Goal: Task Accomplishment & Management: Complete application form

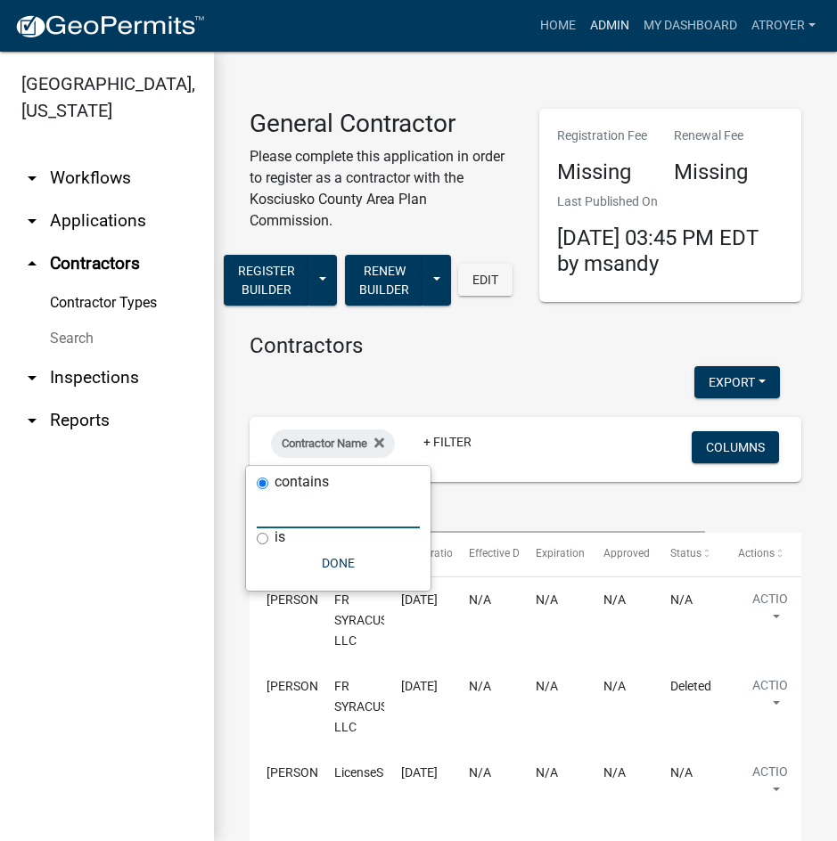
click at [607, 23] on link "Admin" at bounding box center [609, 26] width 53 height 34
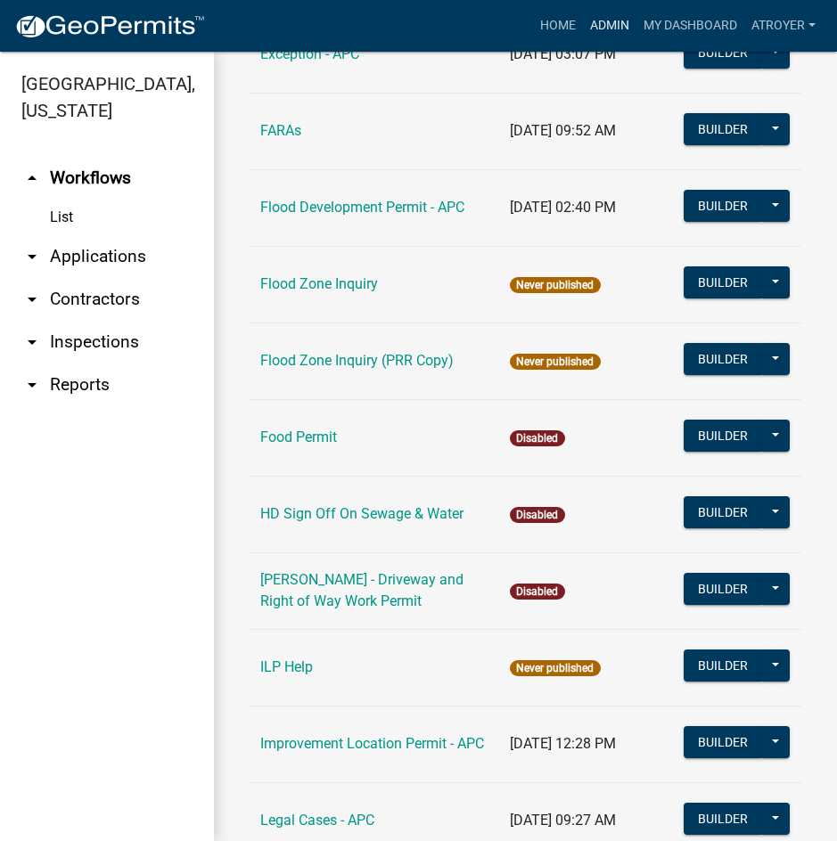
scroll to position [2049, 0]
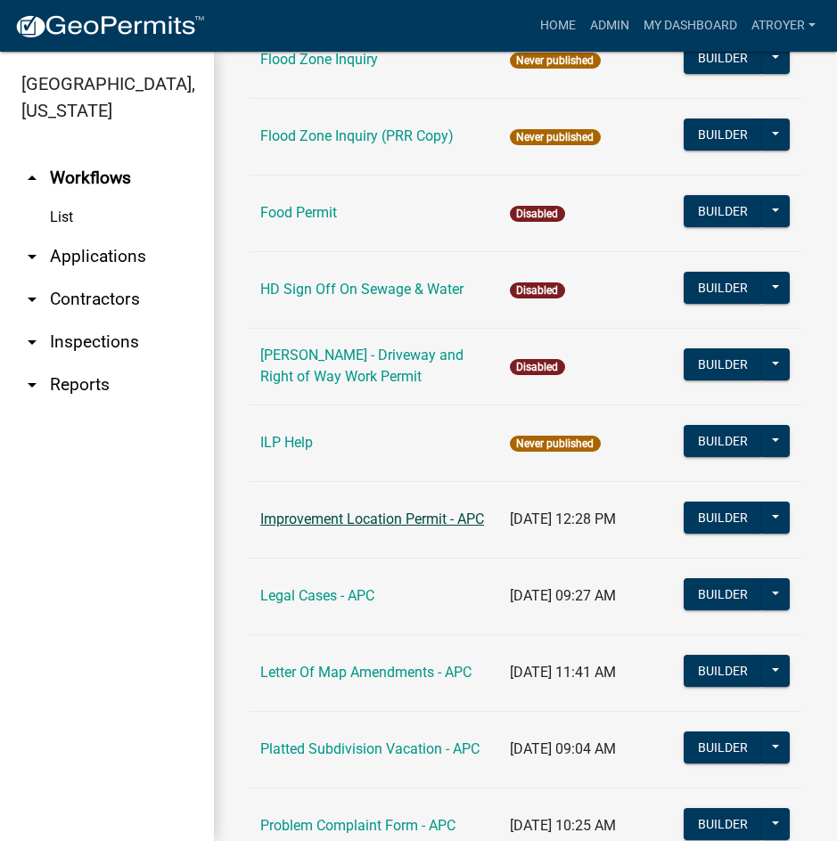
click at [393, 522] on link "Improvement Location Permit - APC" at bounding box center [372, 519] width 224 height 17
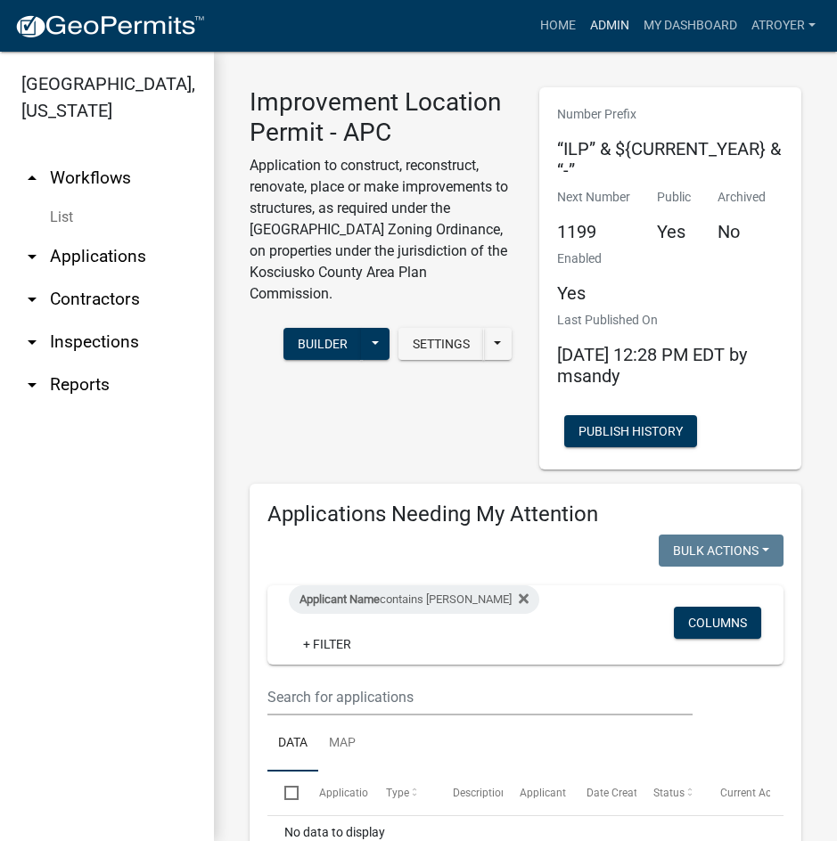
click at [605, 25] on link "Admin" at bounding box center [609, 26] width 53 height 34
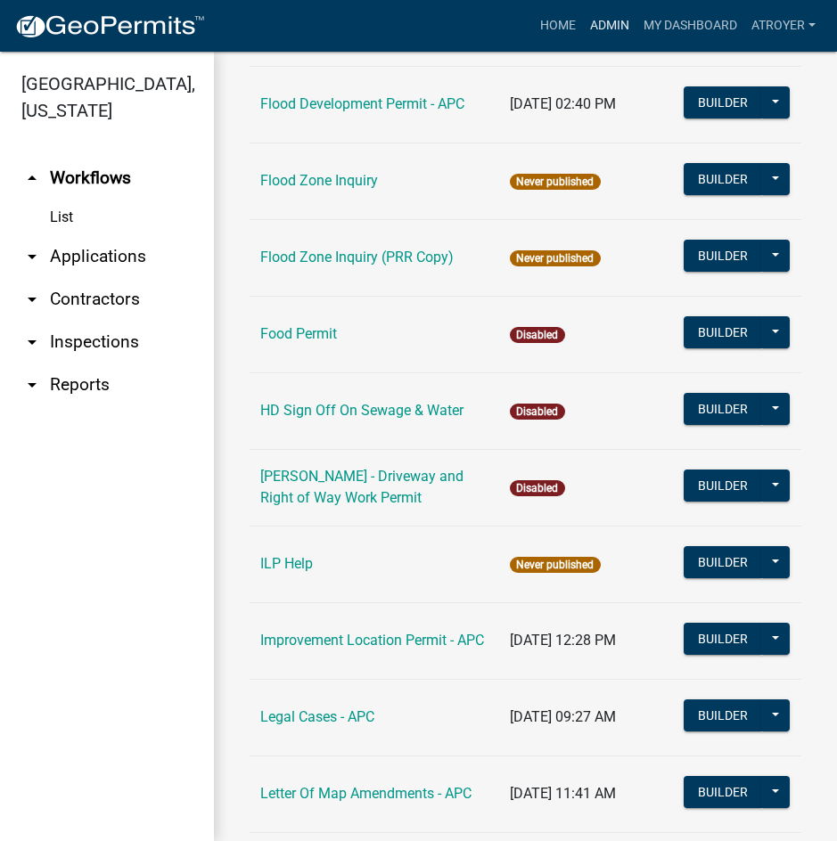
scroll to position [1960, 0]
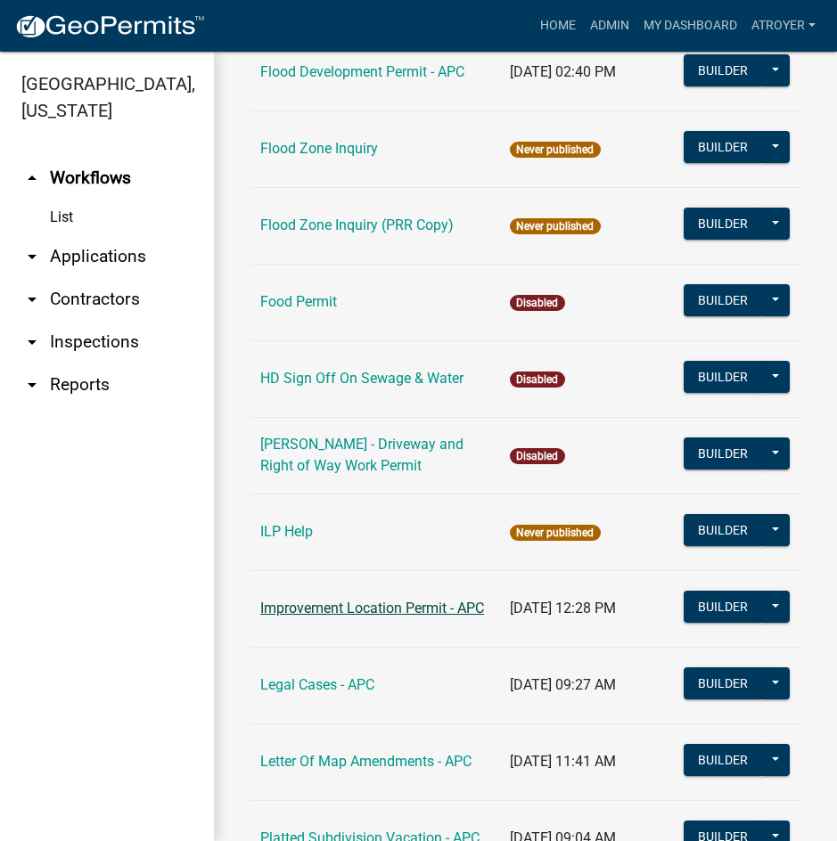
click at [355, 604] on link "Improvement Location Permit - APC" at bounding box center [372, 608] width 224 height 17
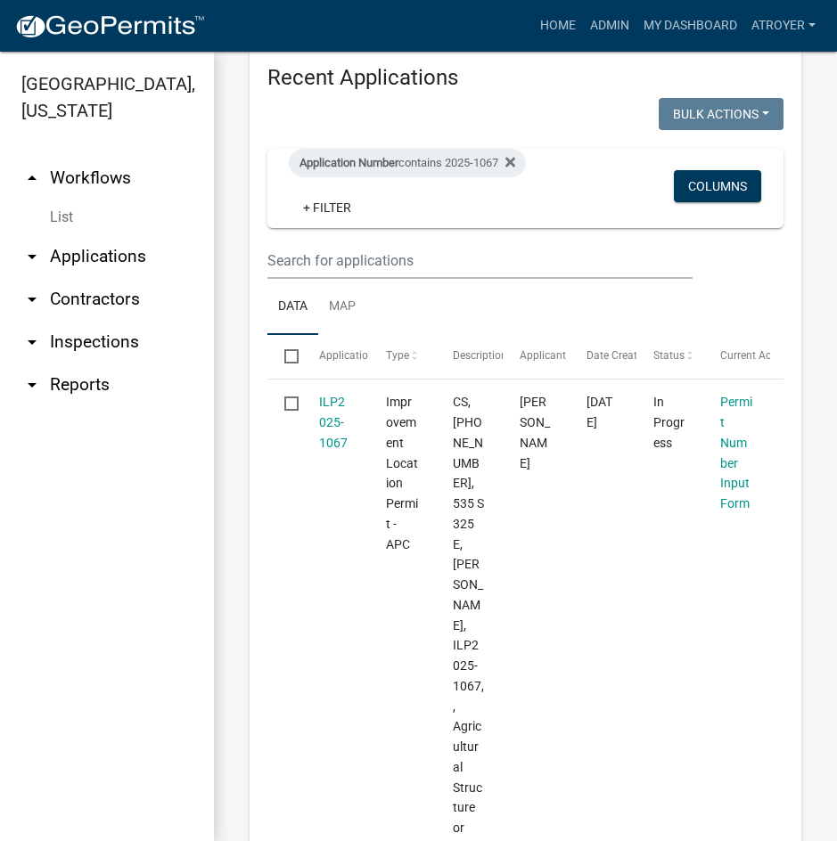
scroll to position [535, 0]
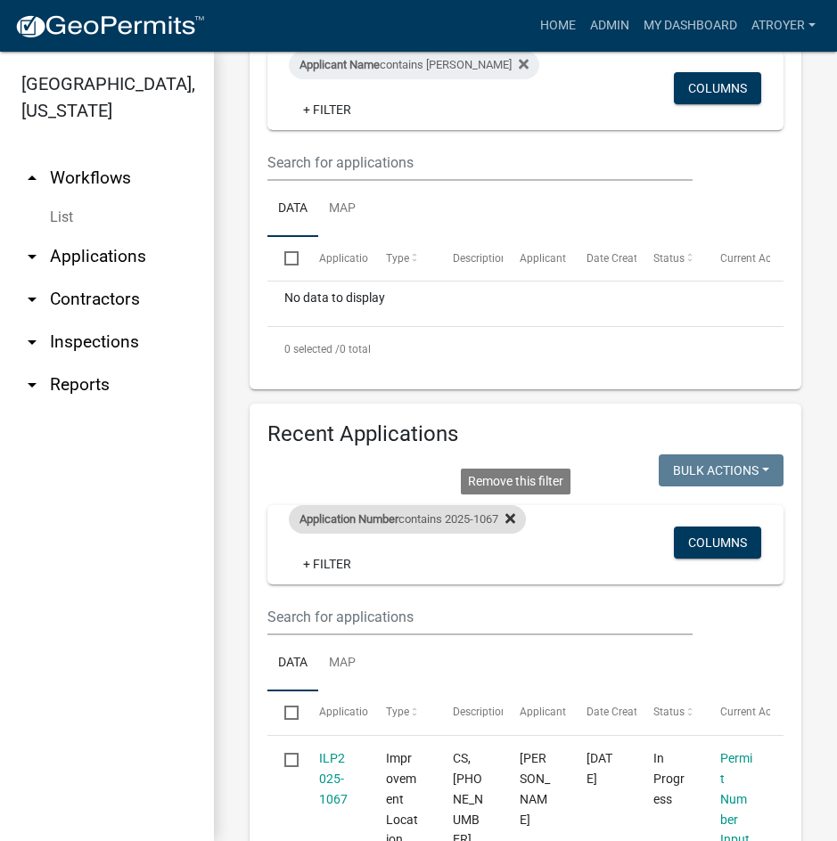
click at [515, 514] on icon at bounding box center [510, 518] width 10 height 14
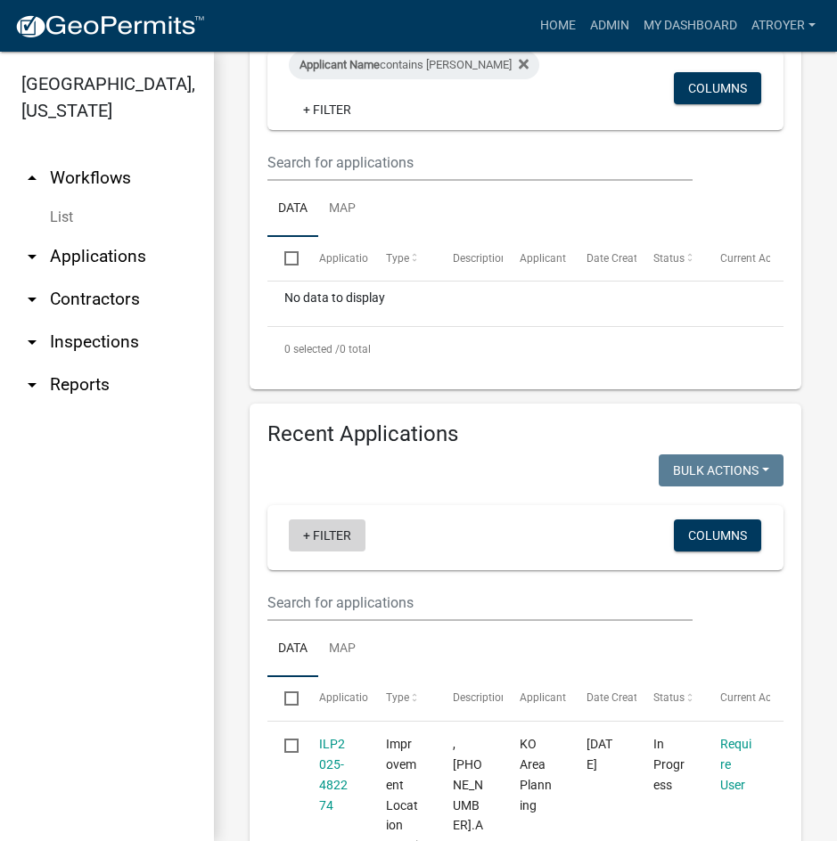
click at [318, 537] on link "+ Filter" at bounding box center [327, 535] width 77 height 32
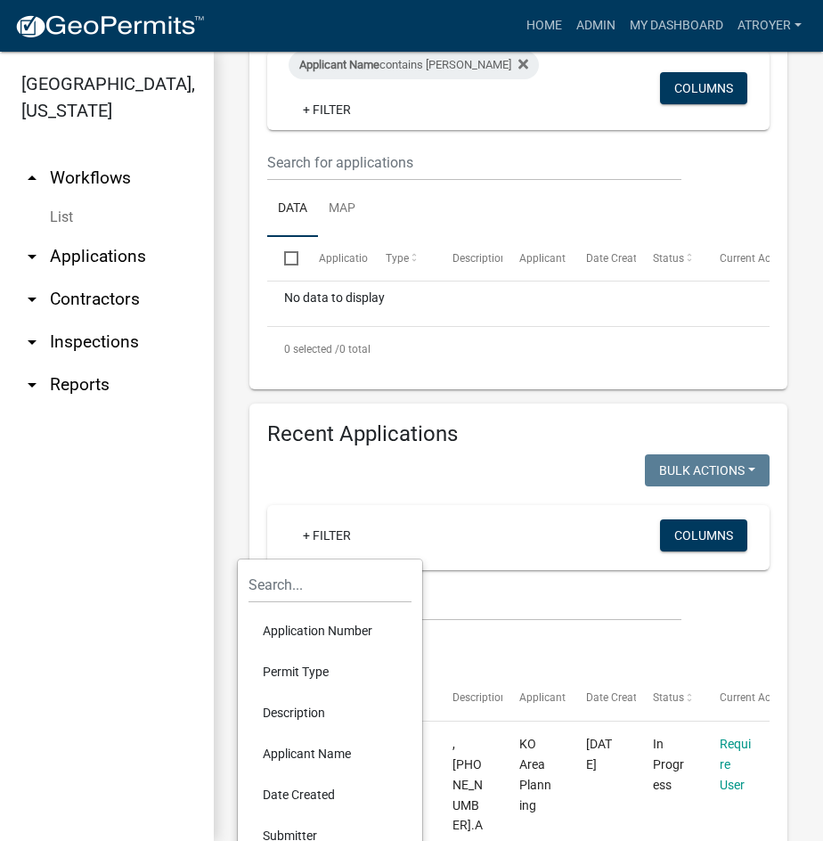
click at [317, 797] on li "Date Created" at bounding box center [330, 794] width 163 height 41
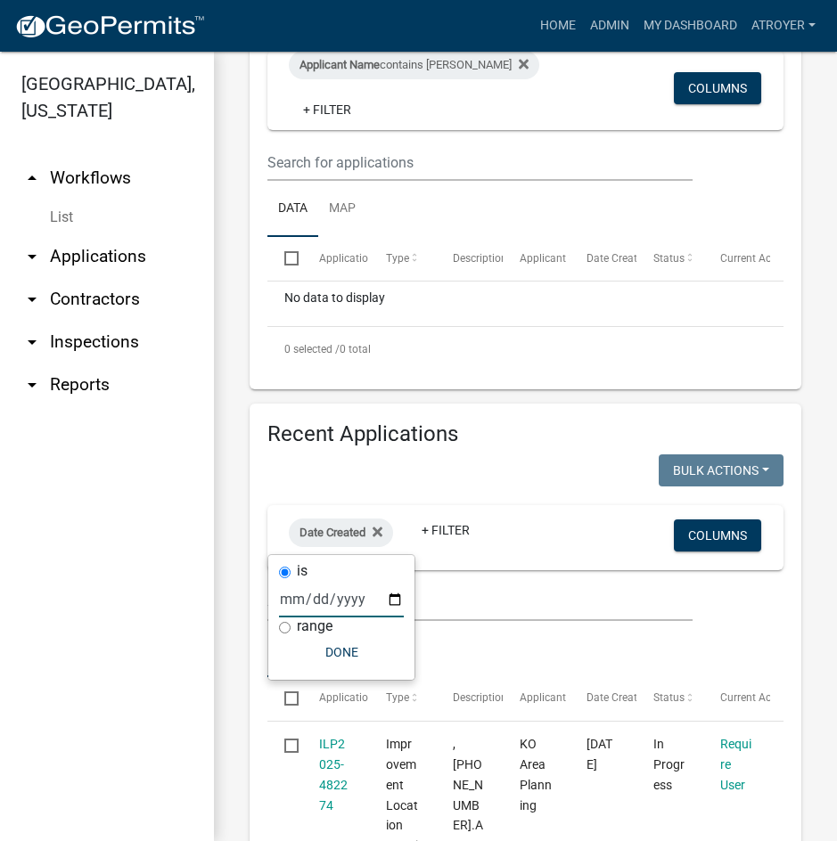
click at [285, 601] on input "date" at bounding box center [341, 599] width 125 height 37
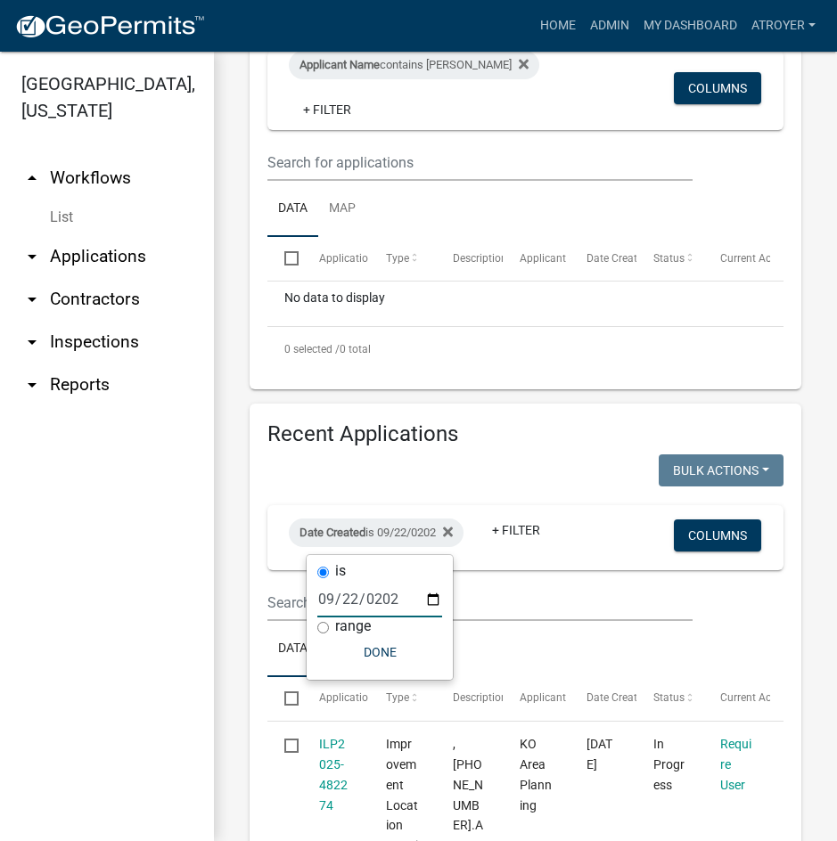
type input "2025-09-22"
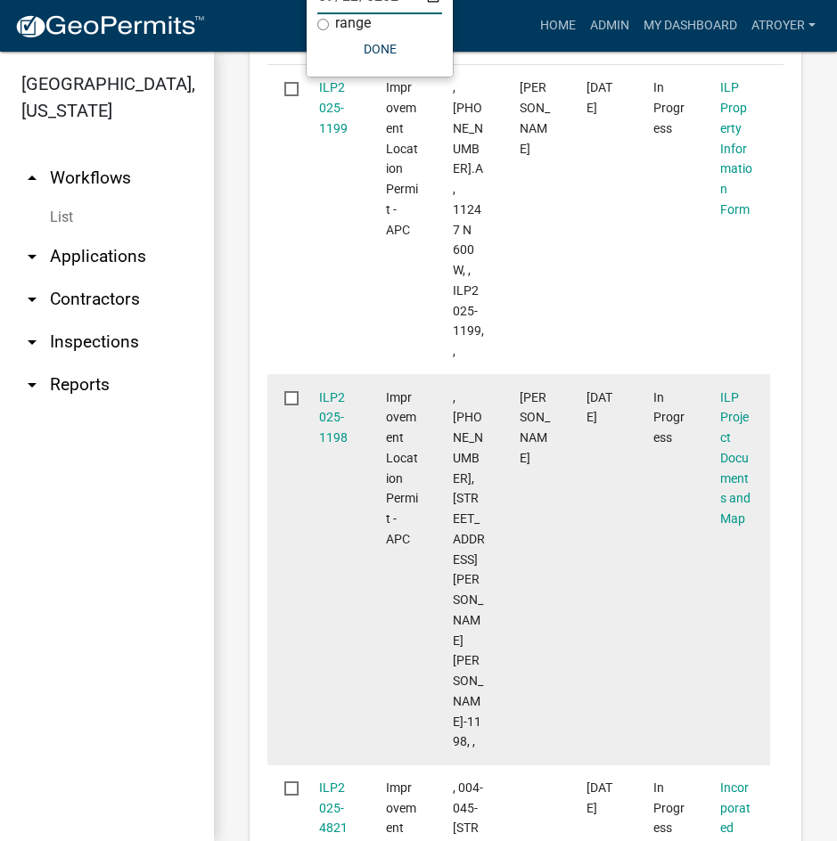
scroll to position [1247, 0]
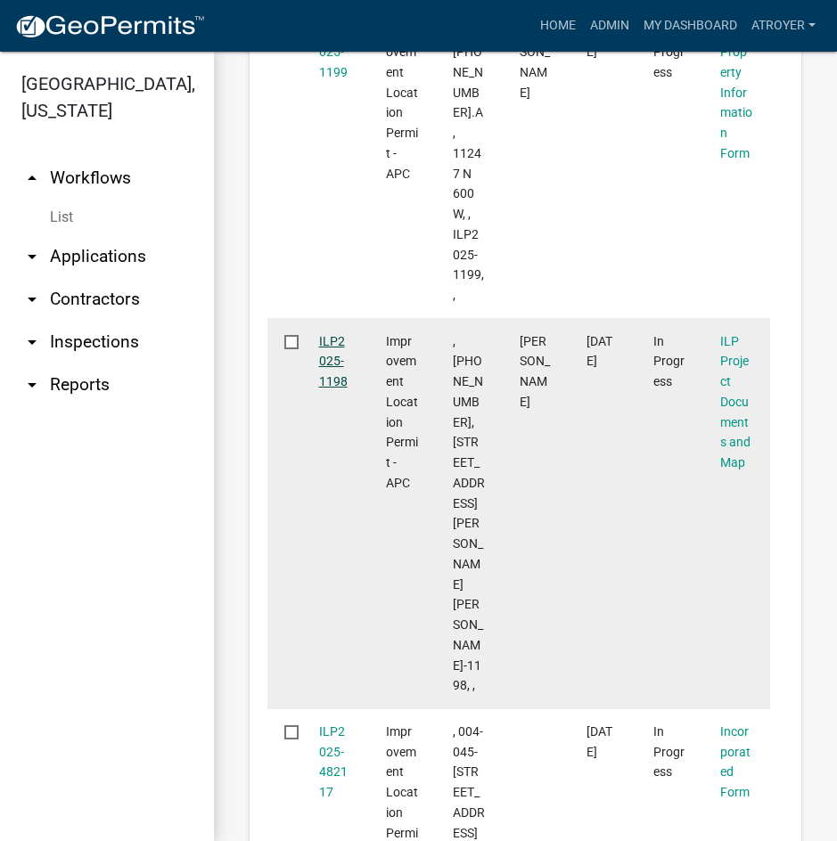
click at [337, 334] on link "ILP2025-1198" at bounding box center [333, 361] width 29 height 55
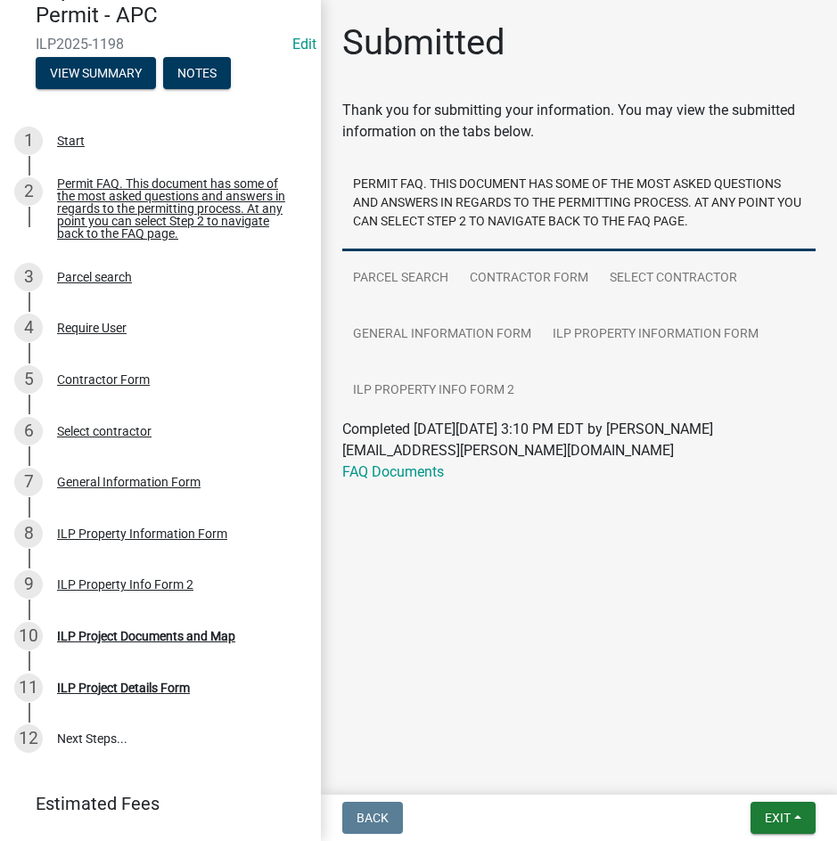
scroll to position [186, 0]
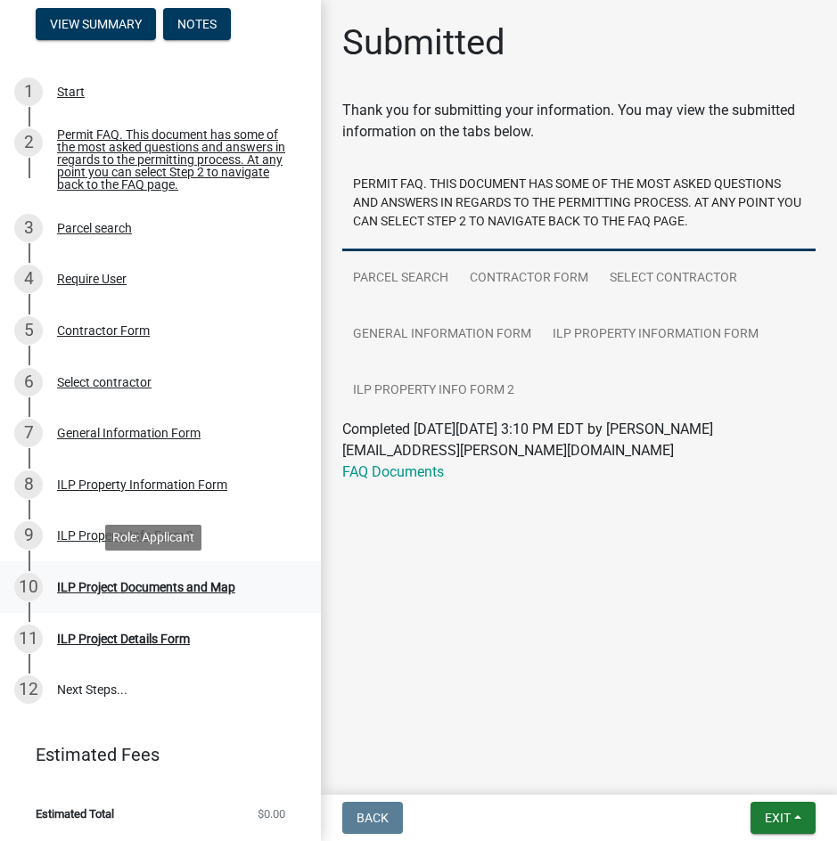
click at [162, 584] on div "ILP Project Documents and Map" at bounding box center [146, 587] width 178 height 12
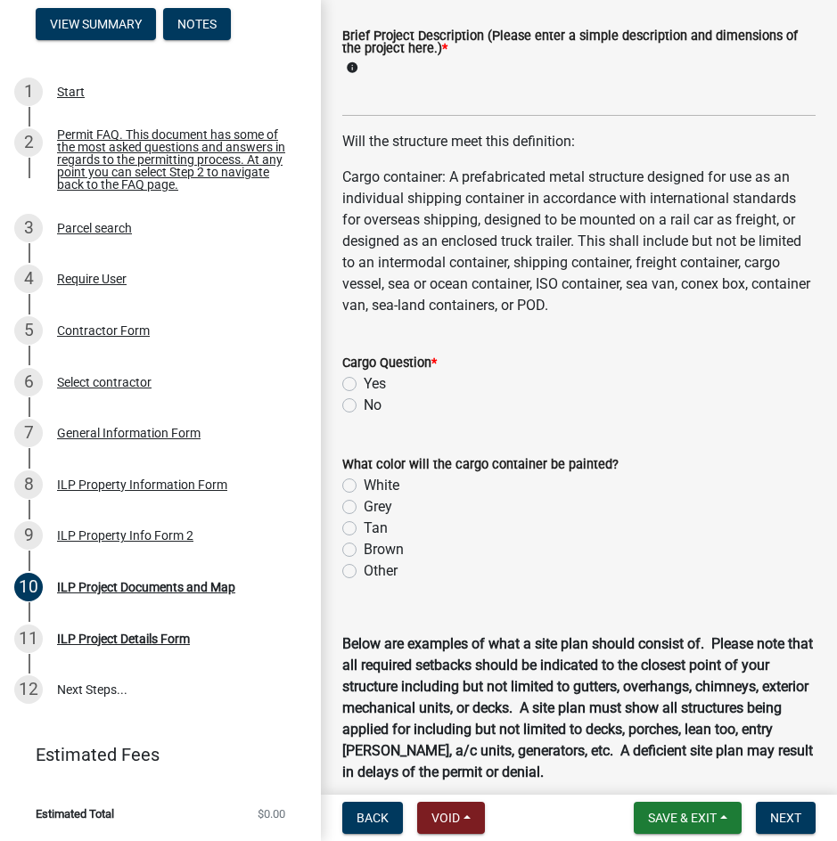
scroll to position [713, 0]
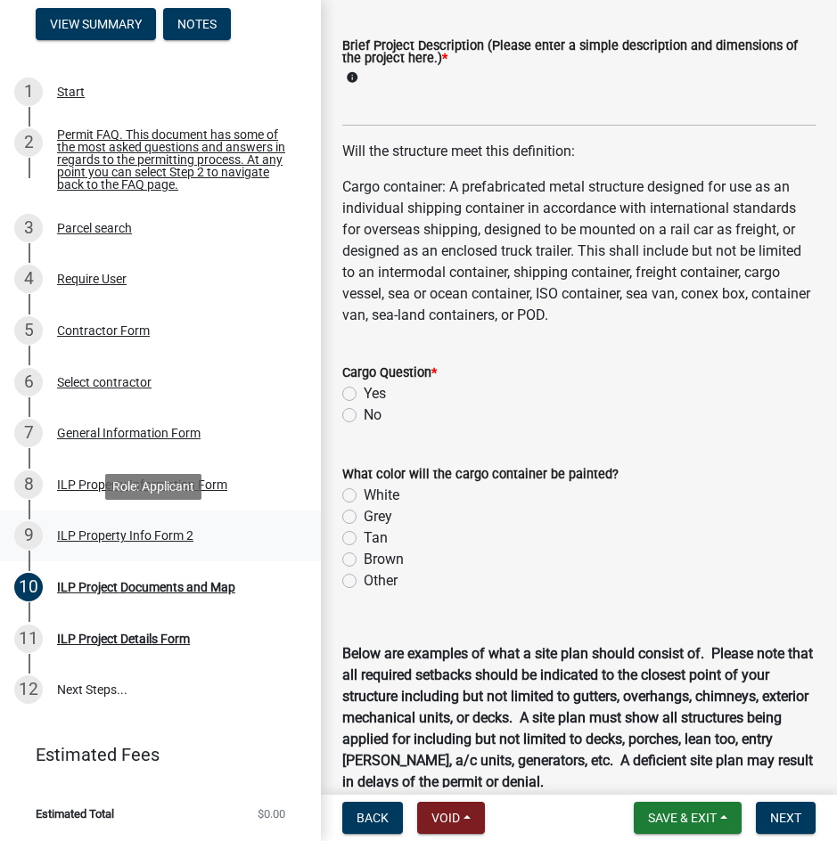
click at [155, 540] on div "ILP Property Info Form 2" at bounding box center [125, 535] width 136 height 12
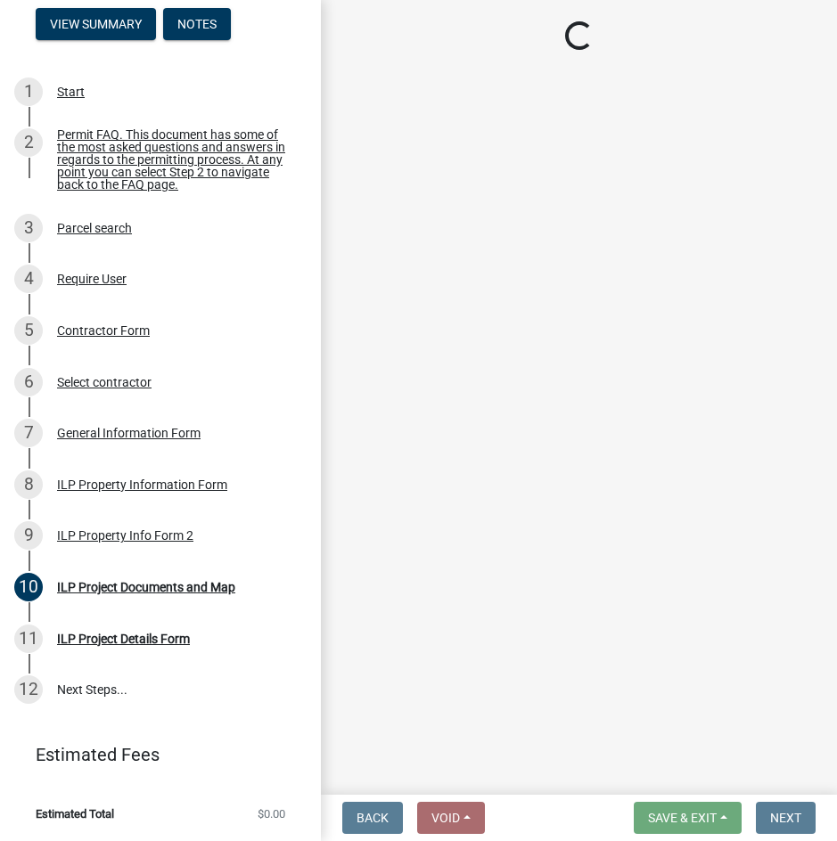
select select "7b11be74-d7bb-4878-8b50-4ecdc0000cbf"
select select "1146270b-2111-4e23-bf7f-74ce85cf7041"
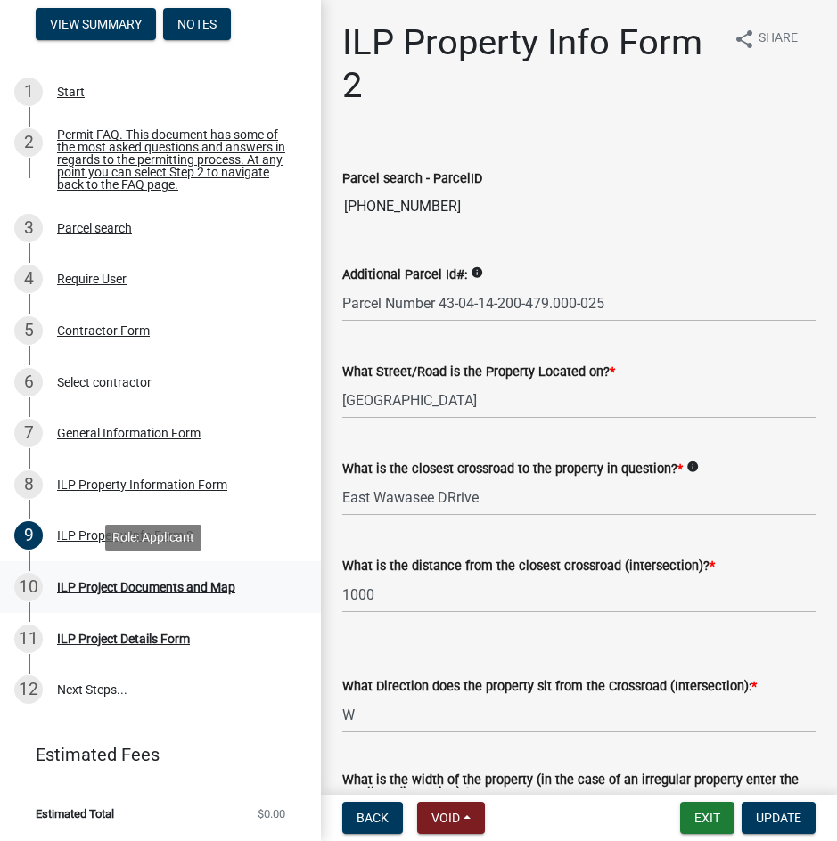
click at [158, 585] on div "ILP Project Documents and Map" at bounding box center [146, 587] width 178 height 12
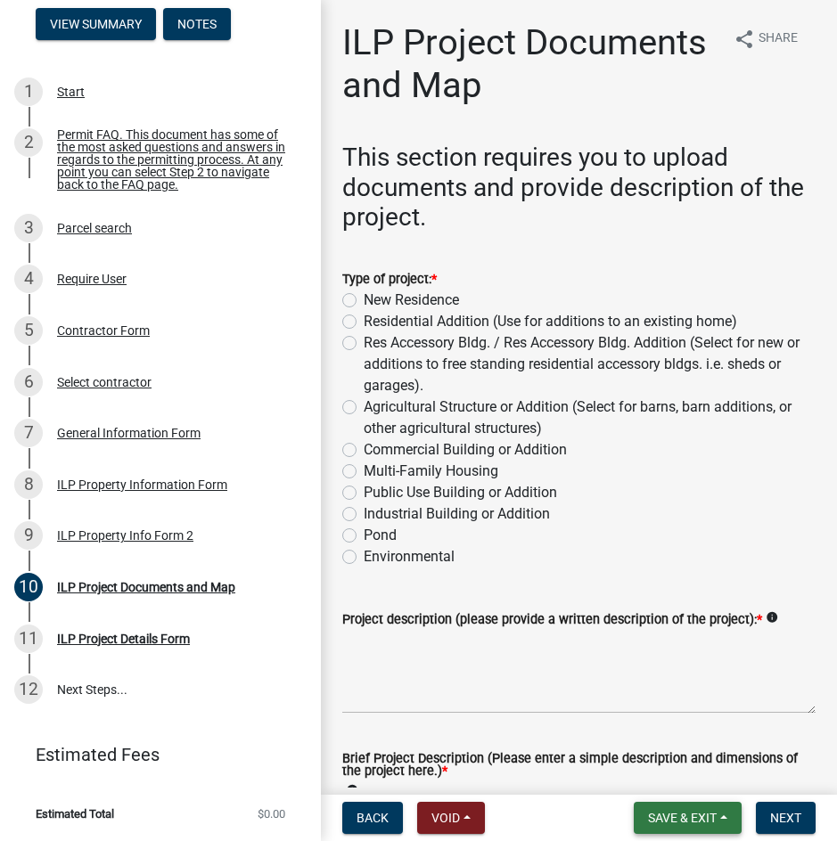
click at [654, 822] on span "Save & Exit" at bounding box center [682, 818] width 69 height 14
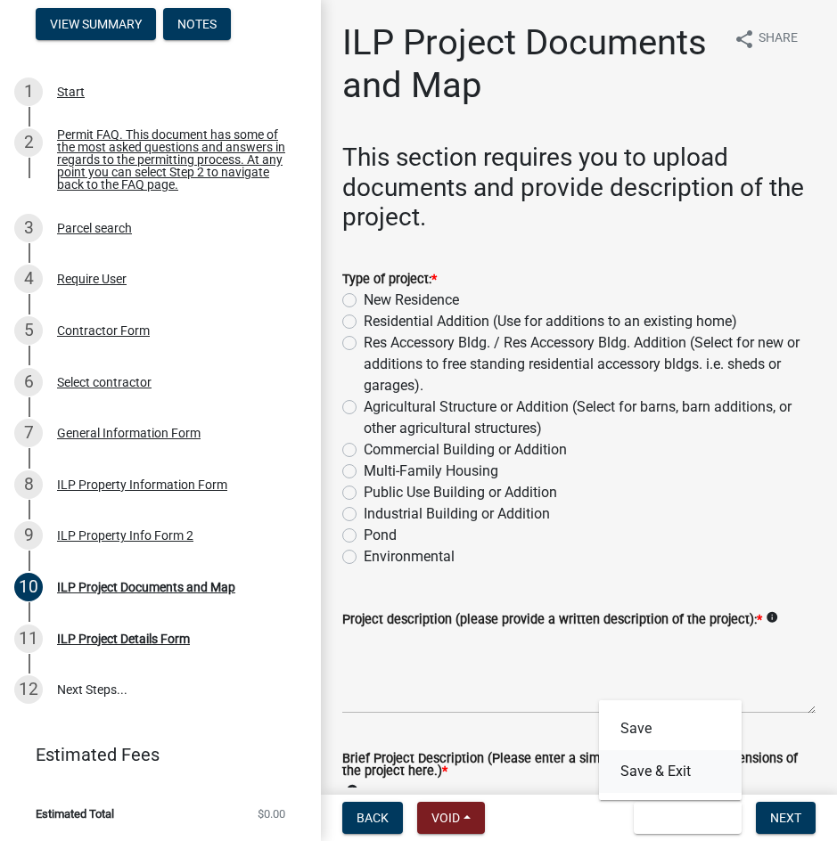
click at [637, 775] on button "Save & Exit" at bounding box center [670, 771] width 143 height 43
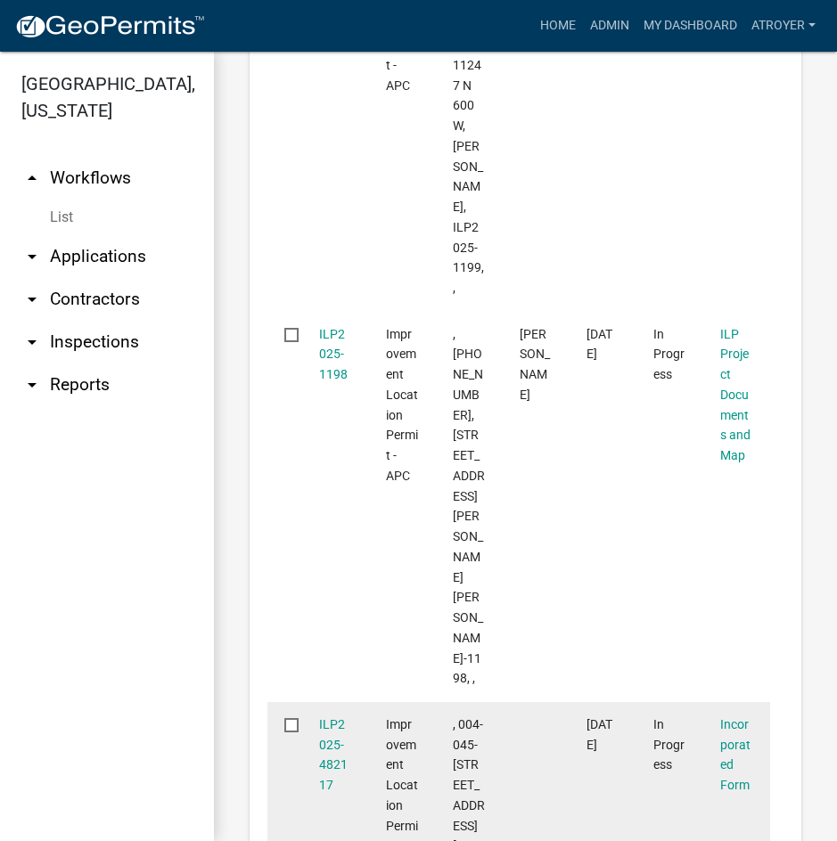
scroll to position [1337, 0]
click at [338, 716] on link "ILP2025-482117" at bounding box center [333, 753] width 29 height 75
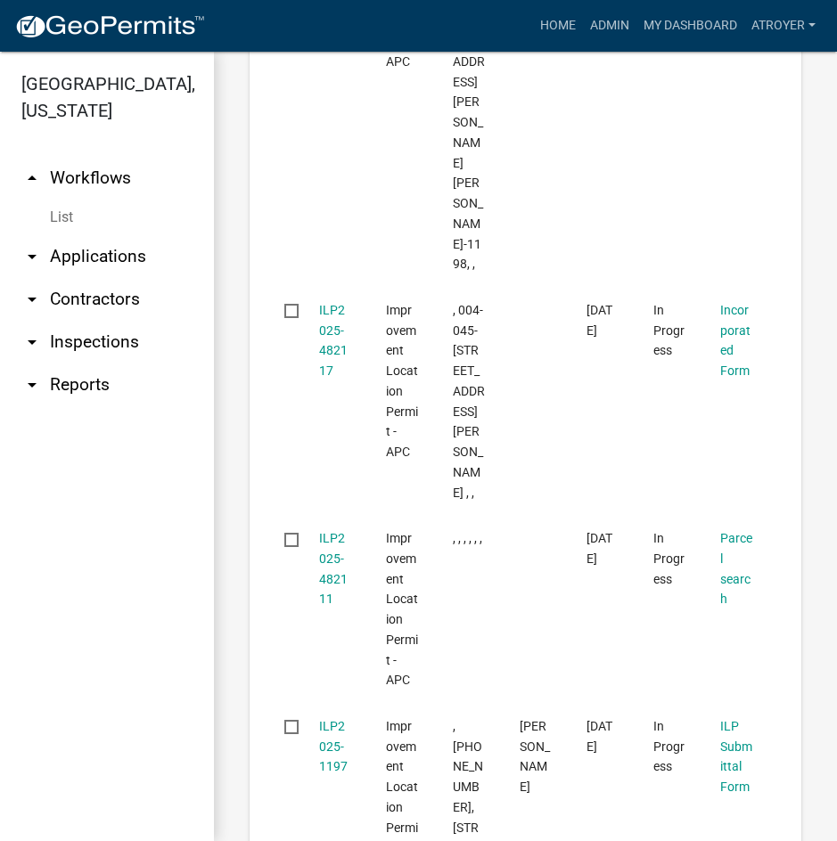
scroll to position [1742, 0]
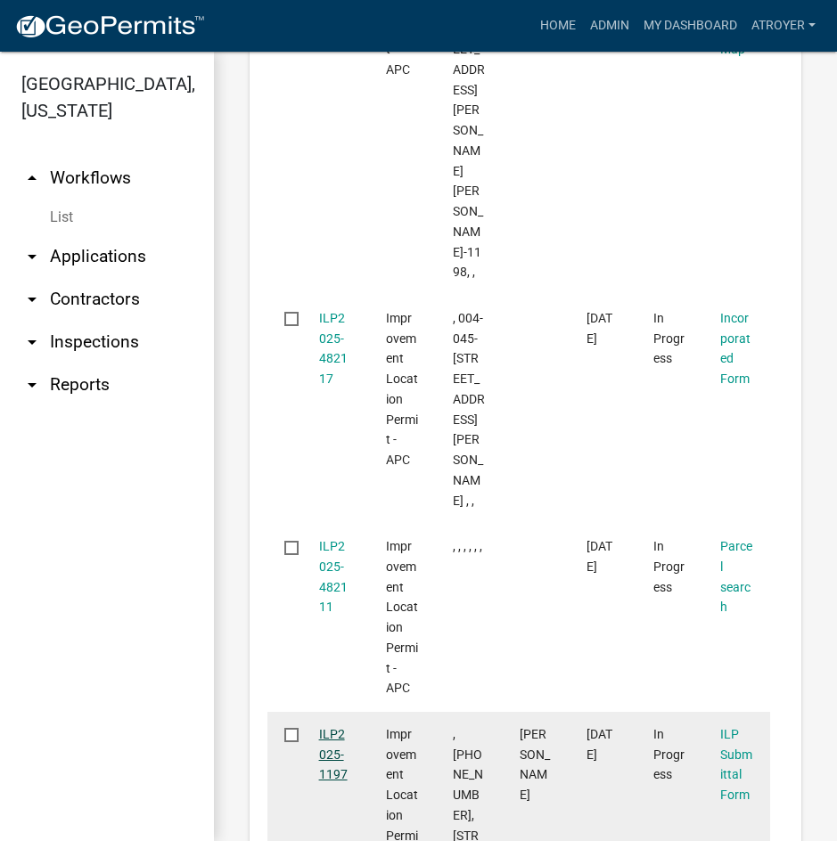
click at [331, 727] on link "ILP2025-1197" at bounding box center [333, 754] width 29 height 55
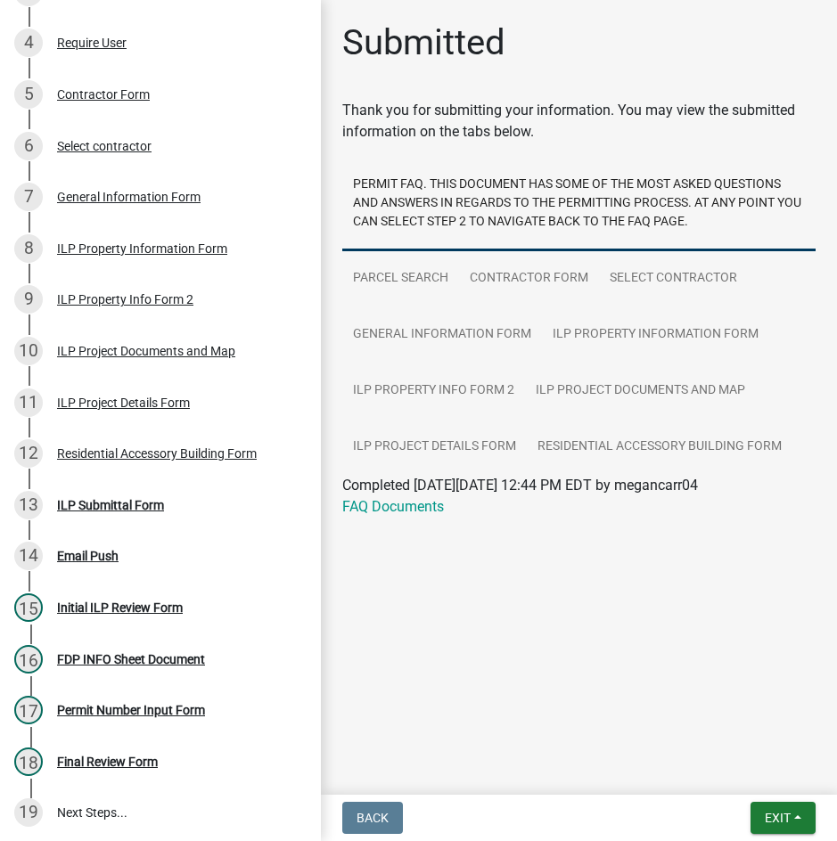
scroll to position [446, 0]
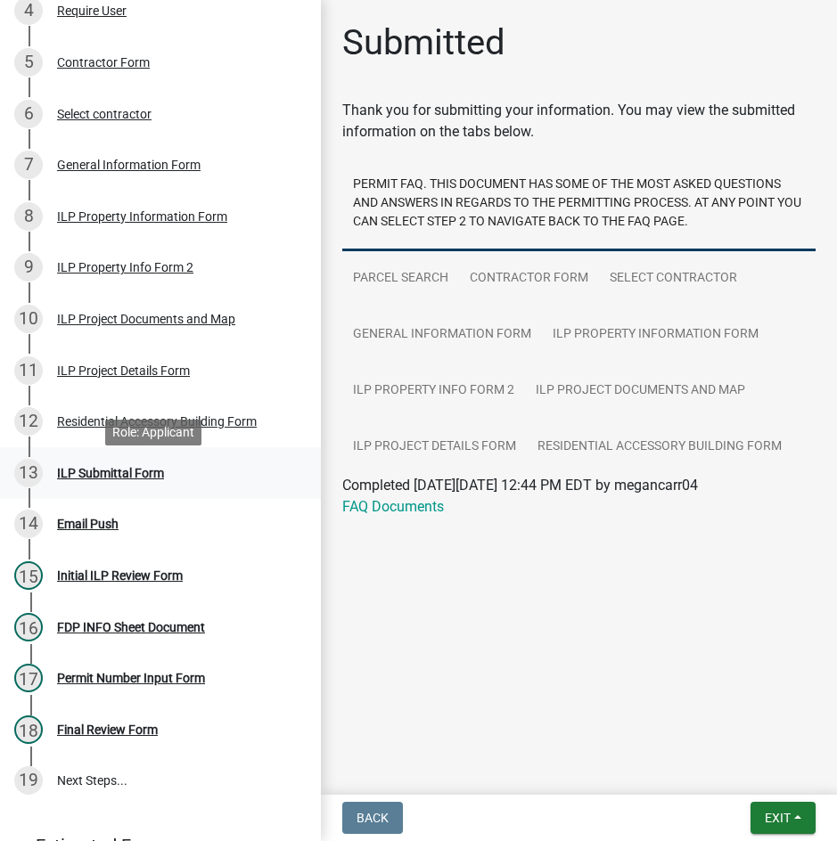
click at [147, 479] on div "ILP Submittal Form" at bounding box center [110, 473] width 107 height 12
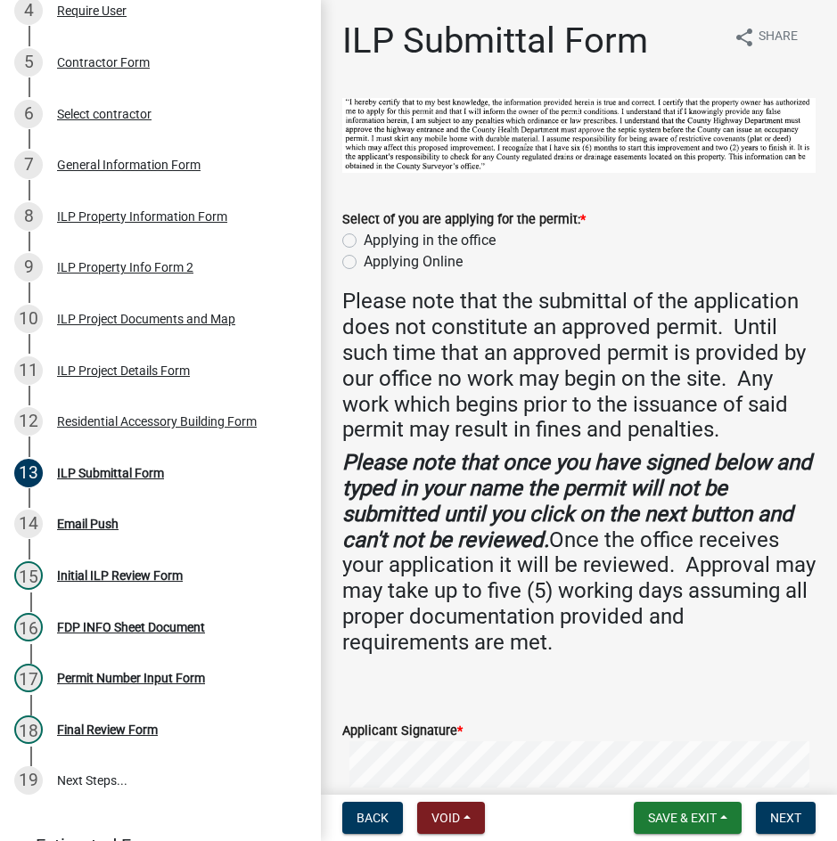
scroll to position [0, 0]
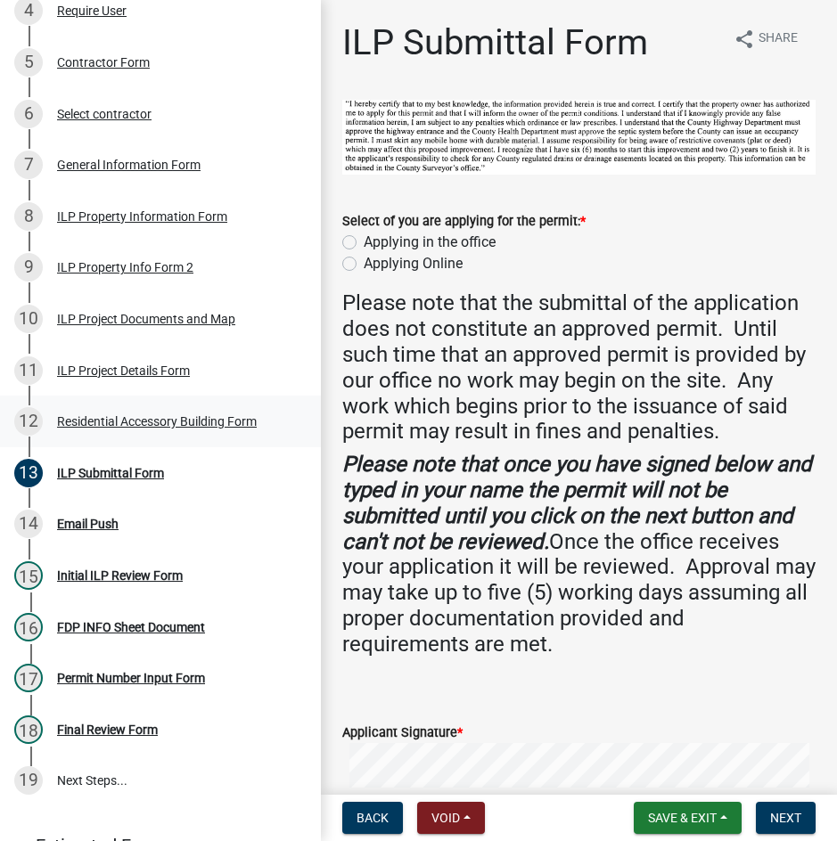
click at [134, 428] on div "Residential Accessory Building Form" at bounding box center [157, 421] width 200 height 12
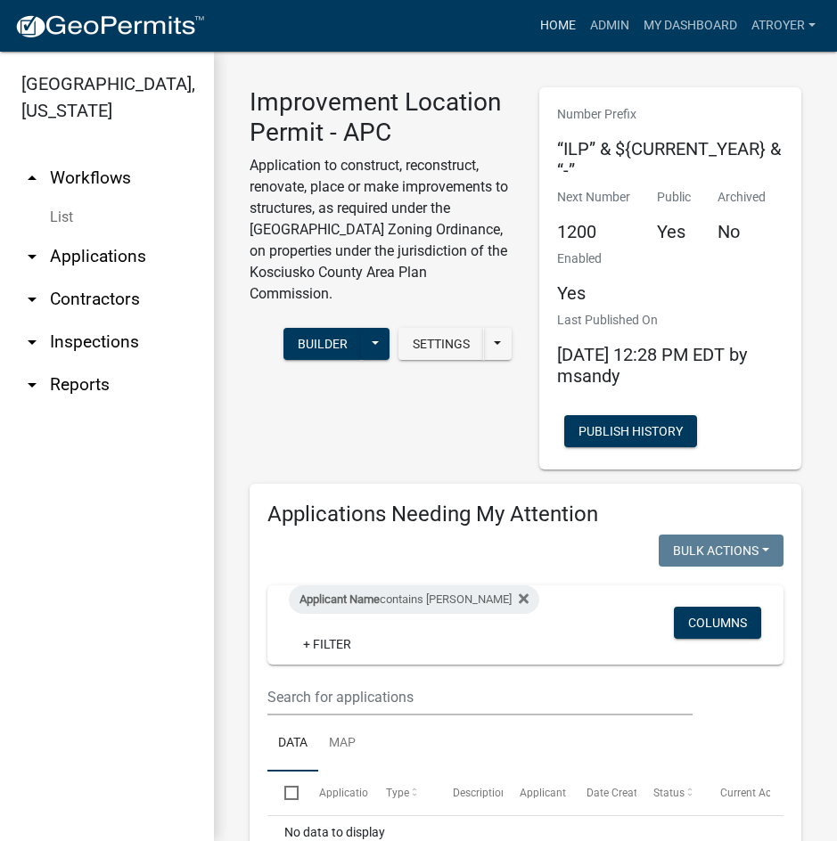
click at [557, 30] on link "Home" at bounding box center [558, 26] width 50 height 34
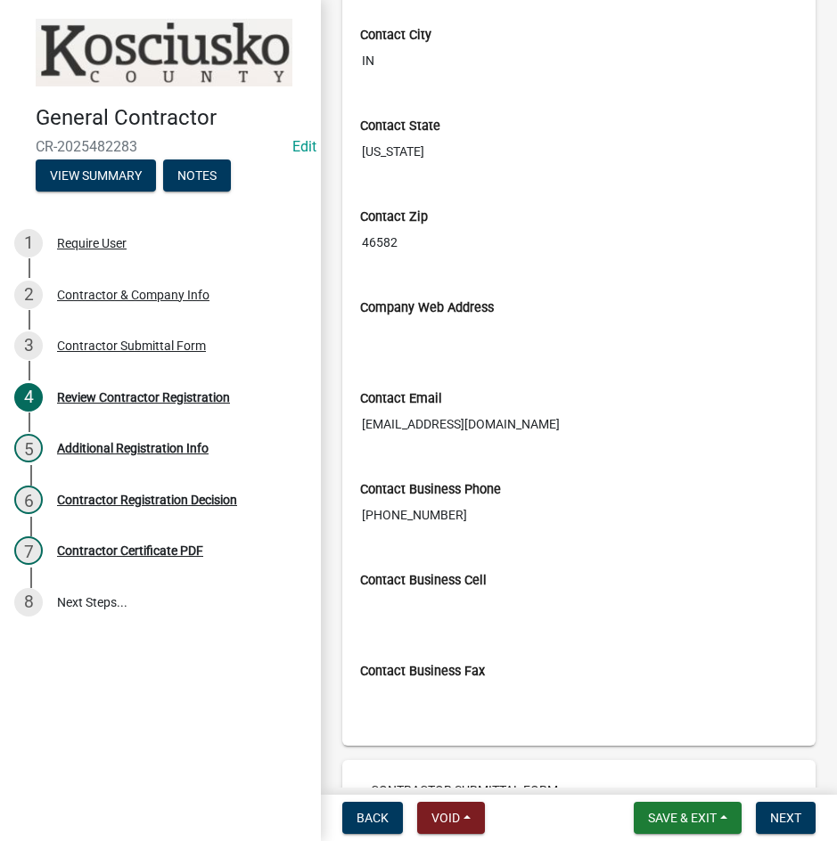
scroll to position [2302, 0]
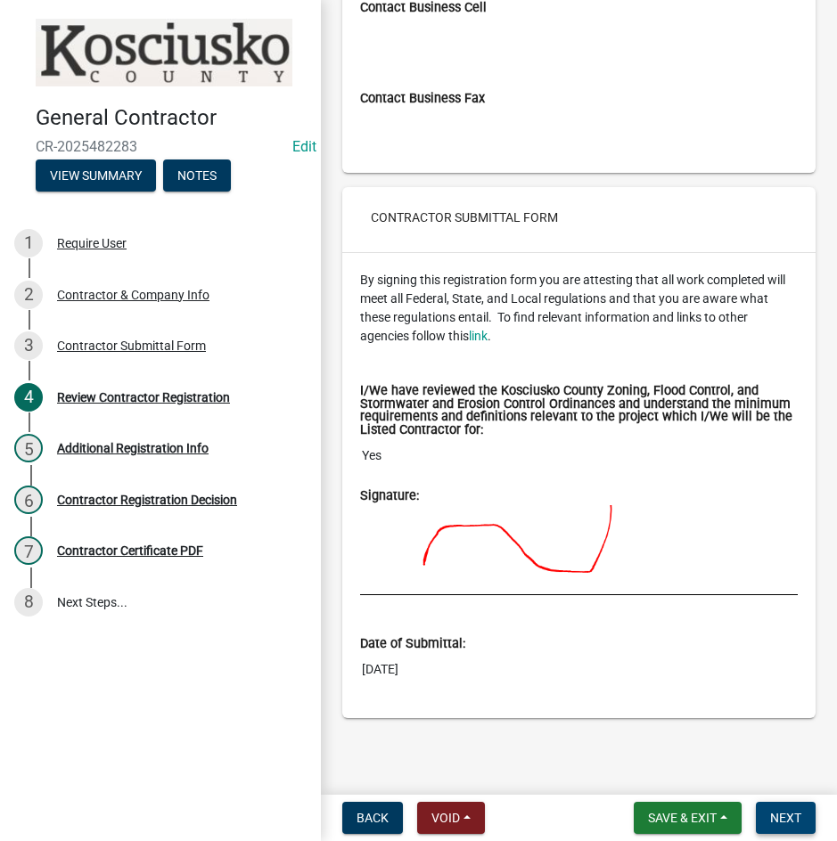
drag, startPoint x: 782, startPoint y: 811, endPoint x: 728, endPoint y: 730, distance: 97.6
click at [781, 809] on button "Next" at bounding box center [786, 818] width 60 height 32
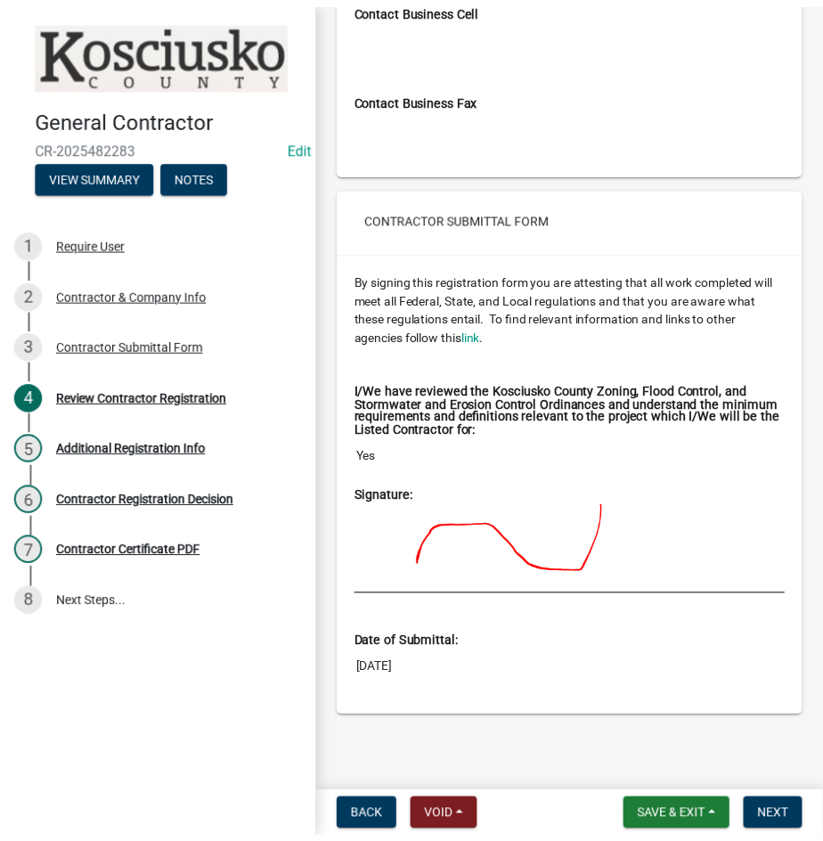
scroll to position [0, 0]
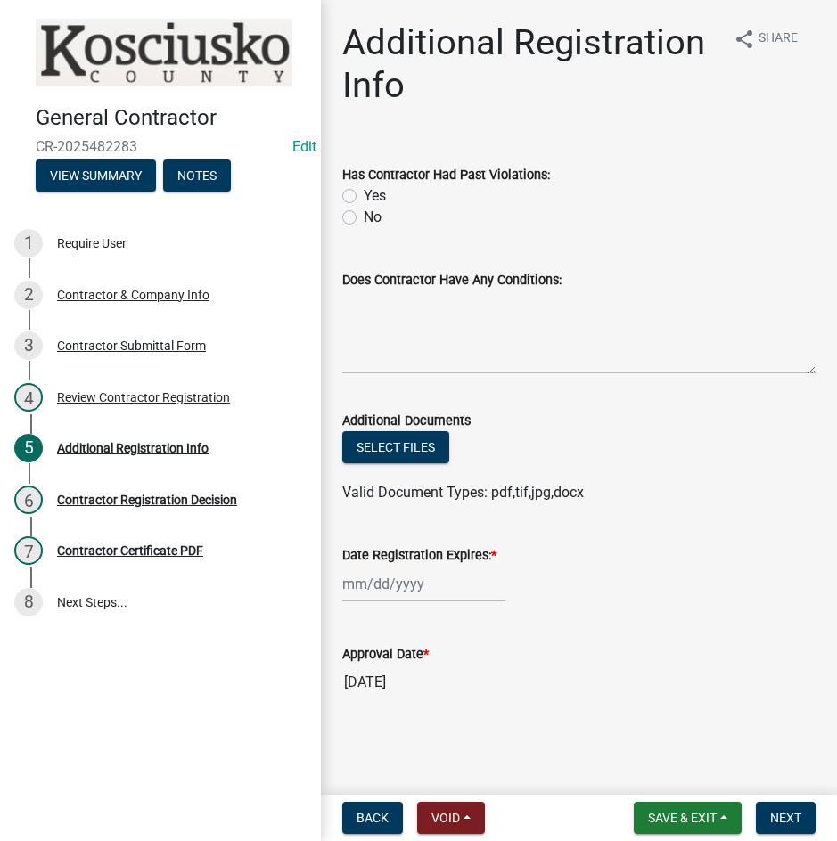
click at [364, 220] on label "No" at bounding box center [373, 217] width 18 height 21
click at [364, 218] on input "No" at bounding box center [370, 213] width 12 height 12
radio input "true"
click at [438, 580] on div at bounding box center [423, 584] width 163 height 37
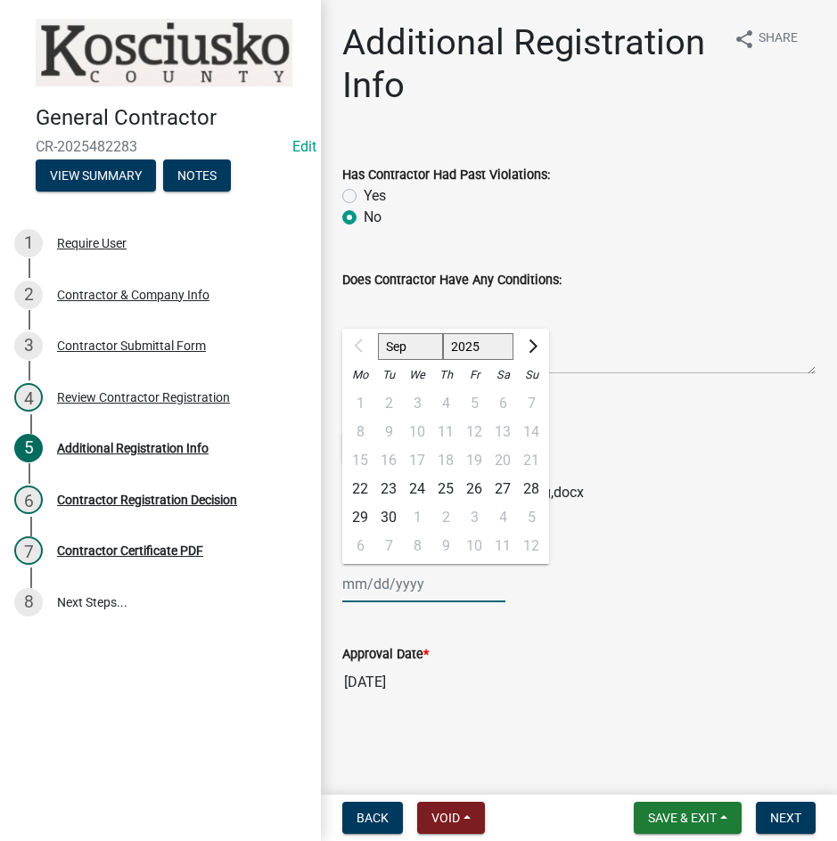
click at [466, 348] on select "2025 2026 2027 2028 2029 2030 2031 2032 2033 2034 2035 2036 2037 2038 2039 2040…" at bounding box center [478, 346] width 71 height 27
select select "2026"
click at [443, 333] on select "2025 2026 2027 2028 2029 2030 2031 2032 2033 2034 2035 2036 2037 2038 2039 2040…" at bounding box center [478, 346] width 71 height 27
click at [389, 483] on div "22" at bounding box center [388, 489] width 29 height 29
type input "09/22/2026"
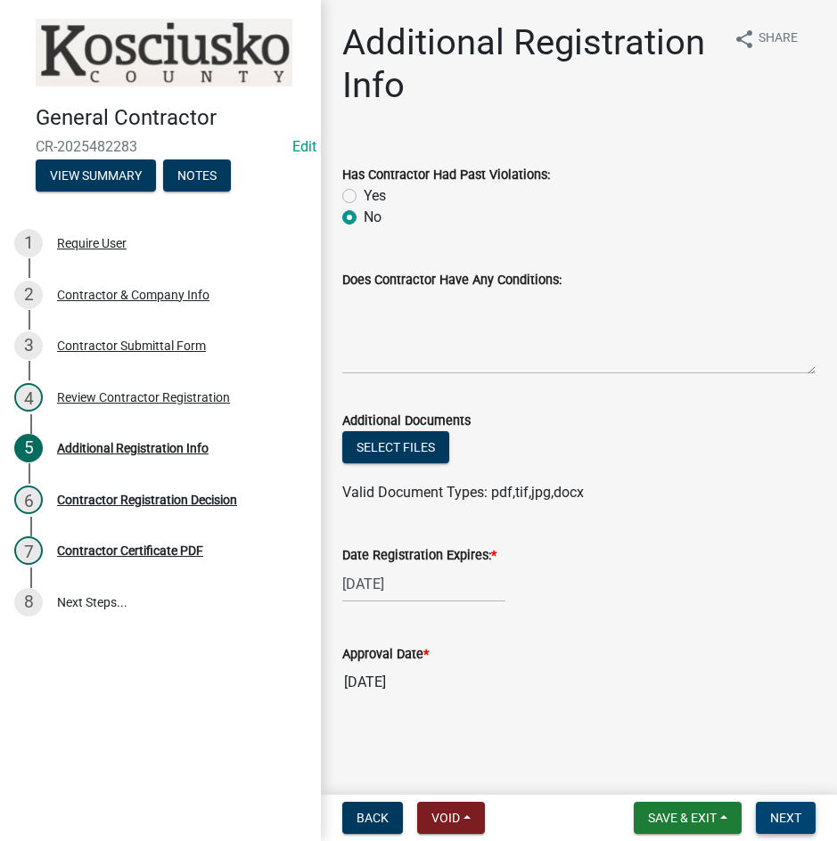
click at [770, 818] on span "Next" at bounding box center [785, 818] width 31 height 14
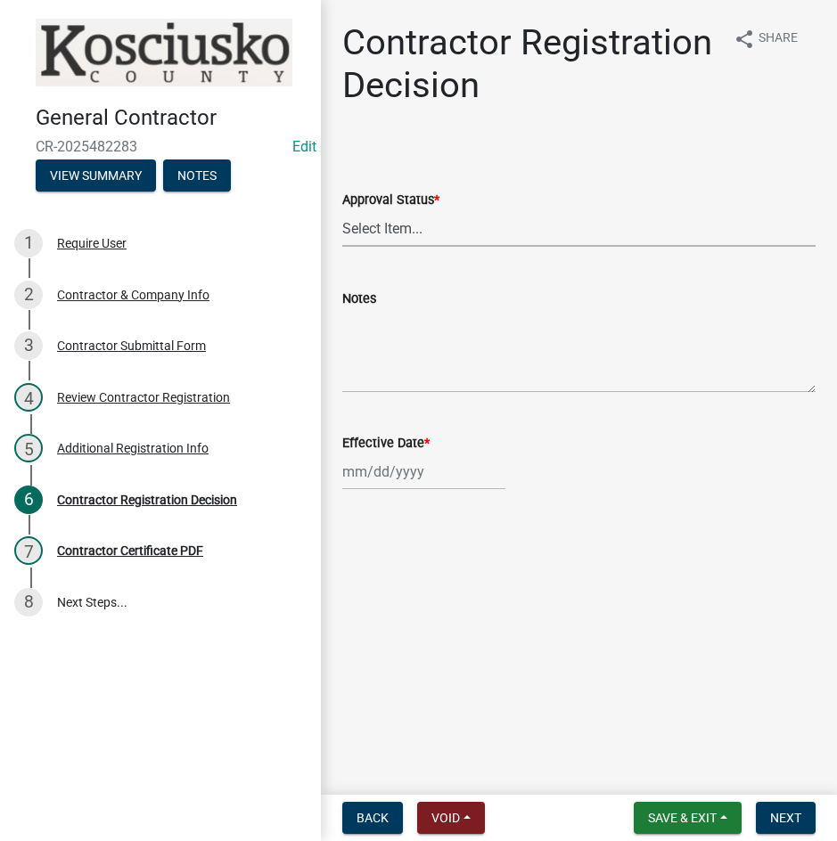
click at [429, 241] on select "Select Item... Approved Denied" at bounding box center [578, 228] width 473 height 37
click at [342, 210] on select "Select Item... Approved Denied" at bounding box center [578, 228] width 473 height 37
select select "8e4351d7-4ebf-4714-a7c9-c8187f00e083"
select select "9"
select select "2025"
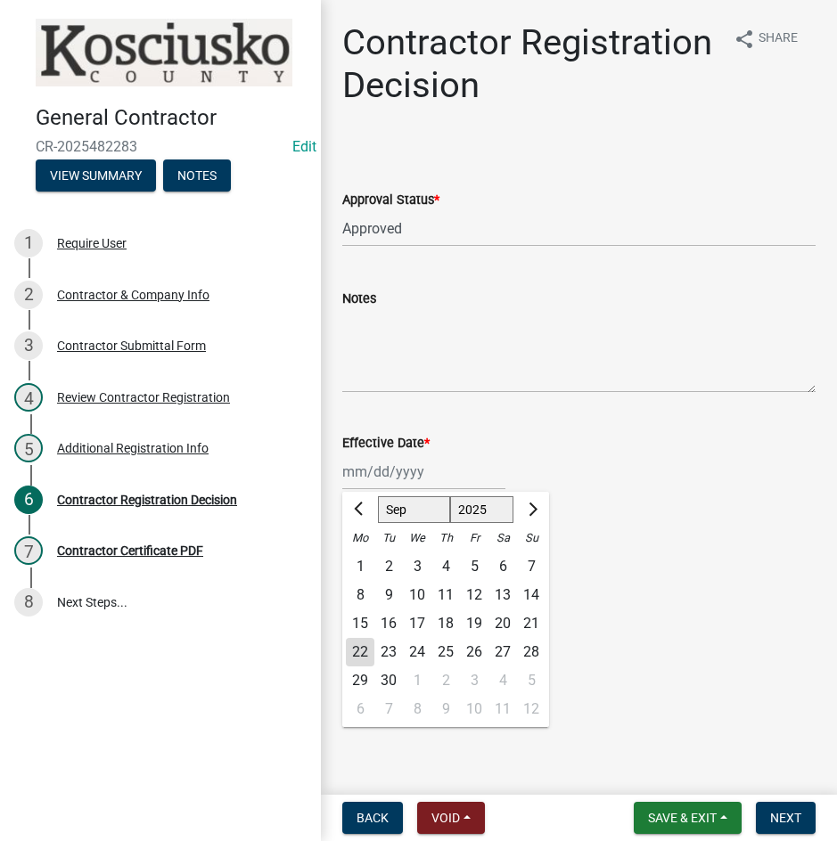
click at [426, 476] on div "Jan Feb Mar Apr May Jun Jul Aug Sep Oct Nov Dec 1525 1526 1527 1528 1529 1530 1…" at bounding box center [423, 472] width 163 height 37
click at [356, 646] on div "22" at bounding box center [360, 652] width 29 height 29
type input "09/22/2025"
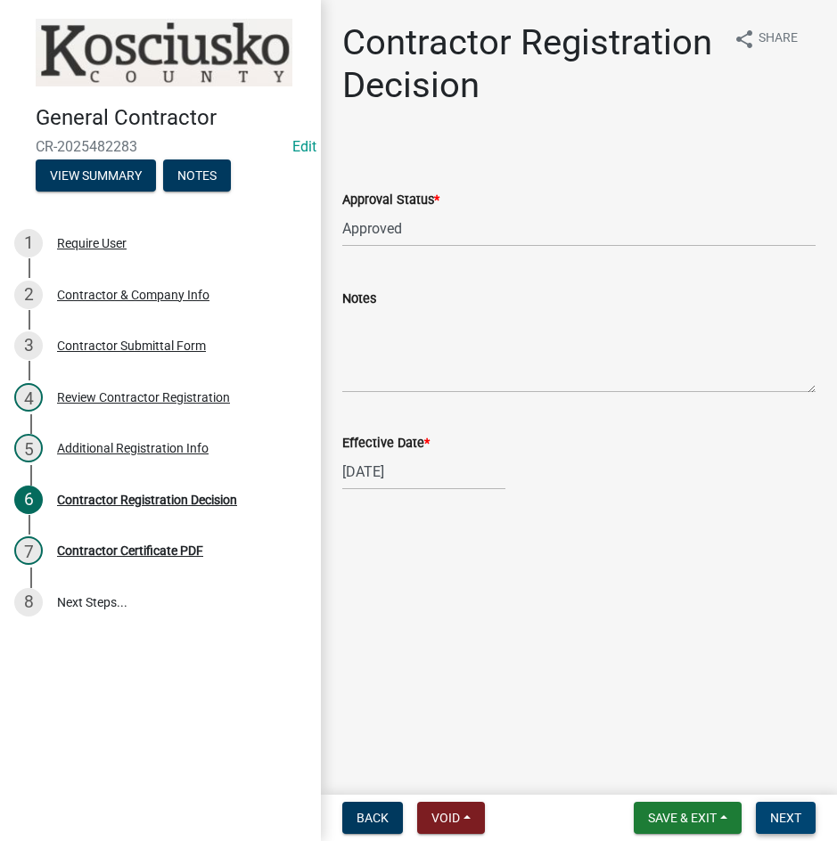
click at [797, 816] on span "Next" at bounding box center [785, 818] width 31 height 14
